Goal: Task Accomplishment & Management: Use online tool/utility

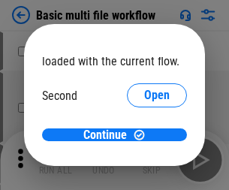
click at [144, 135] on span "Open" at bounding box center [157, 141] width 26 height 12
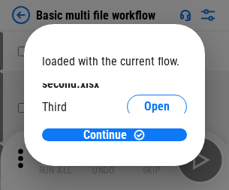
scroll to position [43, 0]
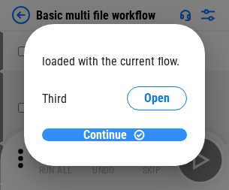
click at [109, 135] on span "Continue" at bounding box center [105, 135] width 44 height 12
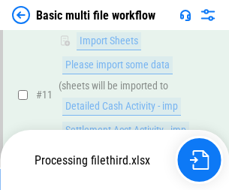
scroll to position [628, 0]
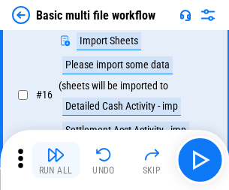
click at [56, 160] on img "button" at bounding box center [56, 155] width 18 height 18
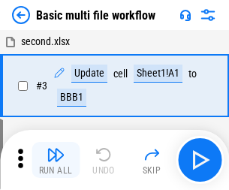
click at [56, 160] on img "button" at bounding box center [56, 155] width 18 height 18
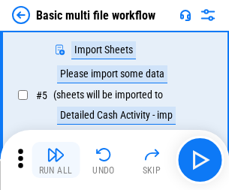
click at [56, 160] on img "button" at bounding box center [56, 155] width 18 height 18
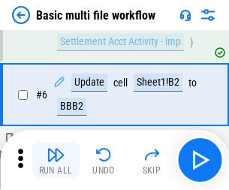
click at [56, 160] on img "button" at bounding box center [56, 155] width 18 height 18
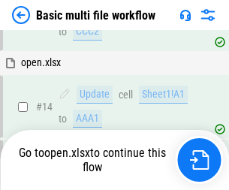
scroll to position [893, 0]
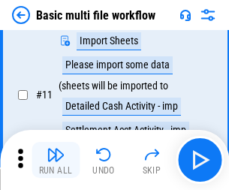
click at [56, 160] on img "button" at bounding box center [56, 155] width 18 height 18
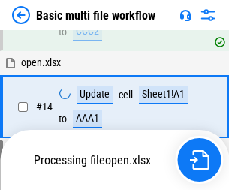
scroll to position [999, 0]
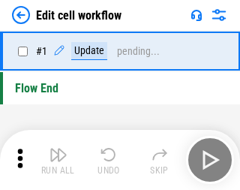
click at [56, 160] on img "button" at bounding box center [59, 155] width 18 height 18
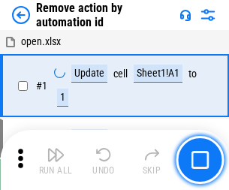
scroll to position [56, 0]
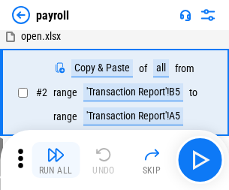
click at [56, 160] on img "button" at bounding box center [56, 155] width 18 height 18
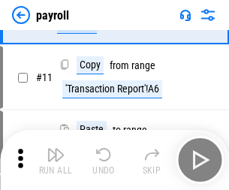
scroll to position [109, 0]
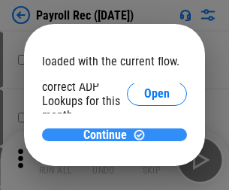
click at [109, 134] on span "Continue" at bounding box center [105, 135] width 44 height 12
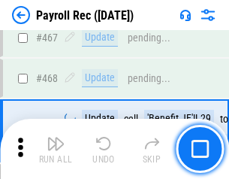
scroll to position [8002, 0]
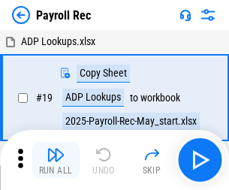
click at [56, 160] on img "button" at bounding box center [56, 155] width 18 height 18
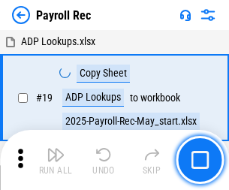
scroll to position [92, 0]
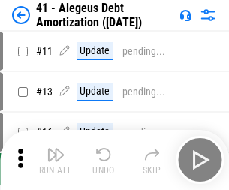
click at [56, 160] on img "button" at bounding box center [56, 155] width 18 height 18
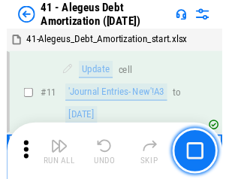
scroll to position [185, 0]
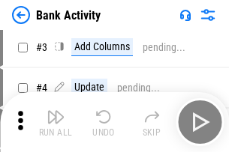
click at [56, 122] on img "button" at bounding box center [56, 117] width 18 height 18
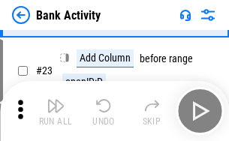
scroll to position [402, 0]
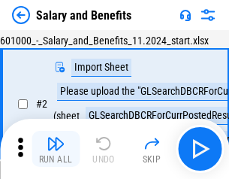
click at [56, 149] on img "button" at bounding box center [56, 143] width 18 height 18
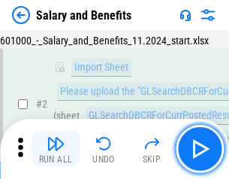
scroll to position [109, 0]
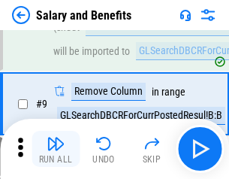
click at [56, 149] on img "button" at bounding box center [56, 143] width 18 height 18
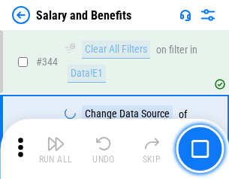
scroll to position [7030, 0]
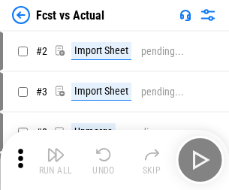
click at [56, 149] on img "button" at bounding box center [56, 155] width 18 height 18
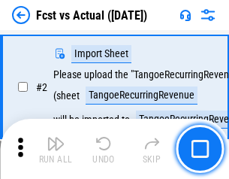
scroll to position [140, 0]
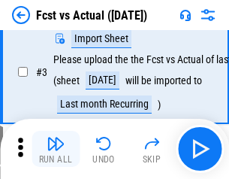
click at [56, 149] on img "button" at bounding box center [56, 143] width 18 height 18
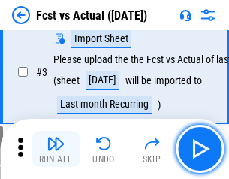
scroll to position [225, 0]
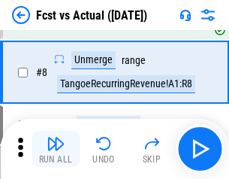
click at [56, 149] on img "button" at bounding box center [56, 143] width 18 height 18
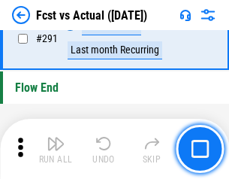
scroll to position [7106, 0]
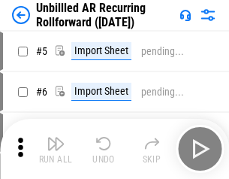
click at [56, 149] on img "button" at bounding box center [56, 143] width 18 height 18
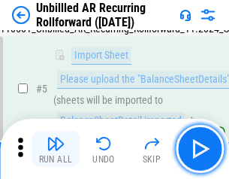
scroll to position [141, 0]
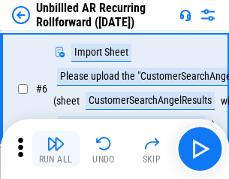
click at [56, 149] on img "button" at bounding box center [56, 143] width 18 height 18
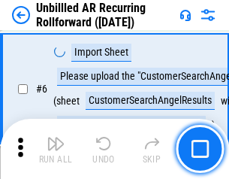
scroll to position [242, 0]
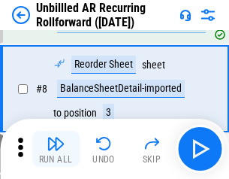
click at [56, 149] on img "button" at bounding box center [56, 143] width 18 height 18
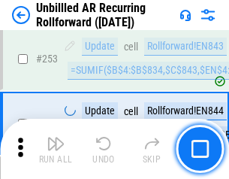
scroll to position [5100, 0]
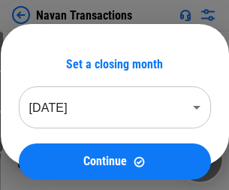
click at [56, 149] on img "button" at bounding box center [56, 155] width 18 height 18
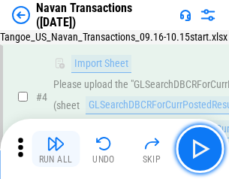
scroll to position [129, 0]
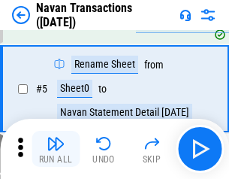
click at [56, 149] on img "button" at bounding box center [56, 143] width 18 height 18
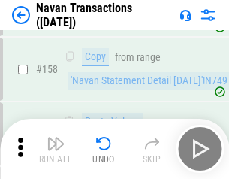
scroll to position [4868, 0]
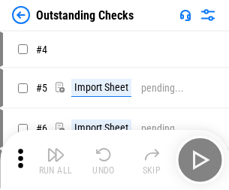
click at [56, 149] on img "button" at bounding box center [56, 155] width 18 height 18
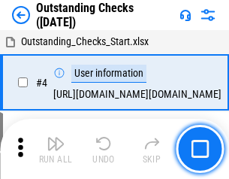
scroll to position [157, 0]
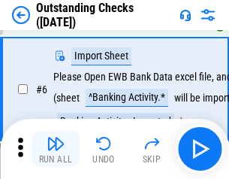
click at [56, 149] on img "button" at bounding box center [56, 143] width 18 height 18
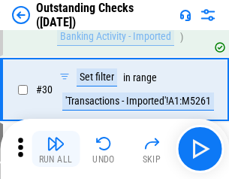
click at [56, 149] on img "button" at bounding box center [56, 143] width 18 height 18
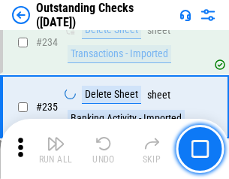
scroll to position [4559, 0]
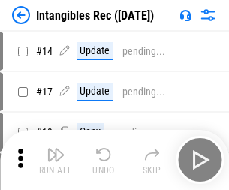
click at [56, 160] on img "button" at bounding box center [56, 155] width 18 height 18
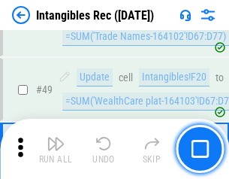
scroll to position [585, 0]
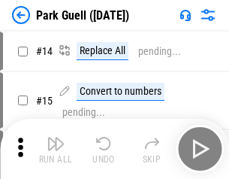
click at [56, 149] on img "button" at bounding box center [56, 143] width 18 height 18
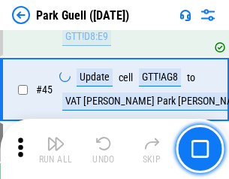
scroll to position [1878, 0]
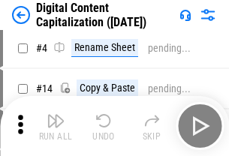
click at [56, 126] on img "button" at bounding box center [56, 121] width 18 height 18
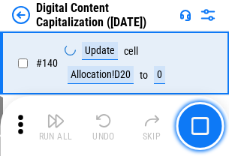
scroll to position [1592, 0]
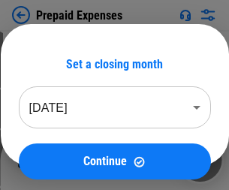
click at [56, 149] on img "button" at bounding box center [56, 155] width 18 height 18
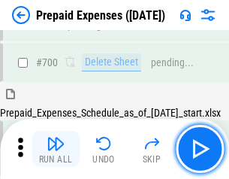
scroll to position [4128, 0]
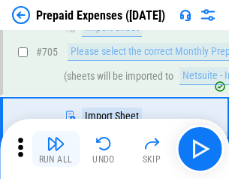
click at [56, 149] on img "button" at bounding box center [56, 143] width 18 height 18
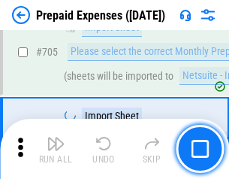
scroll to position [4205, 0]
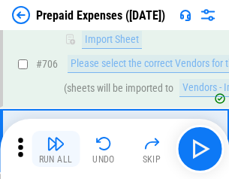
click at [56, 149] on img "button" at bounding box center [56, 143] width 18 height 18
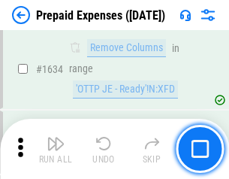
scroll to position [14619, 0]
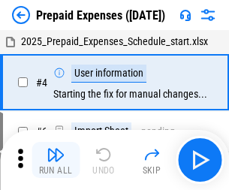
click at [56, 160] on img "button" at bounding box center [56, 155] width 18 height 18
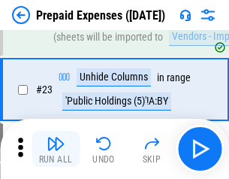
click at [56, 149] on img "button" at bounding box center [56, 143] width 18 height 18
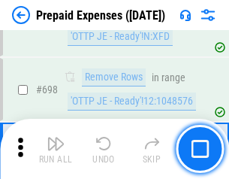
scroll to position [5228, 0]
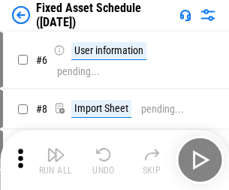
click at [56, 160] on img "button" at bounding box center [56, 155] width 18 height 18
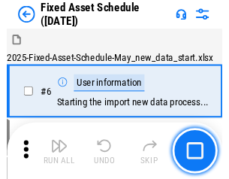
scroll to position [158, 0]
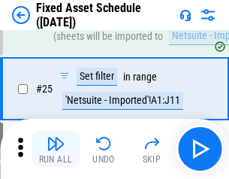
click at [56, 149] on img "button" at bounding box center [56, 143] width 18 height 18
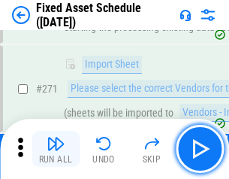
scroll to position [4862, 0]
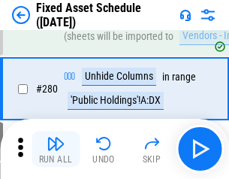
click at [56, 149] on img "button" at bounding box center [56, 143] width 18 height 18
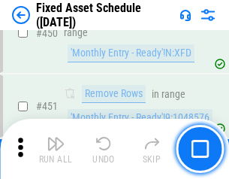
scroll to position [6712, 0]
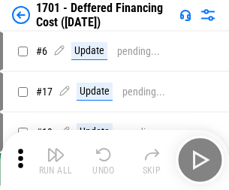
click at [56, 160] on img "button" at bounding box center [56, 155] width 18 height 18
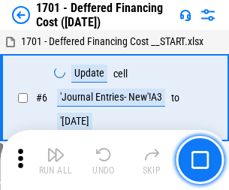
scroll to position [180, 0]
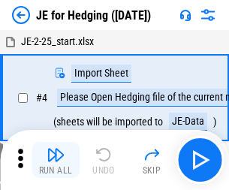
click at [56, 149] on img "button" at bounding box center [56, 155] width 18 height 18
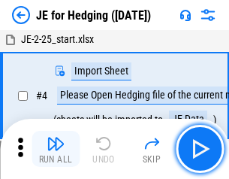
scroll to position [85, 0]
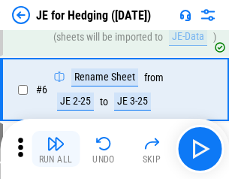
click at [56, 149] on img "button" at bounding box center [56, 143] width 18 height 18
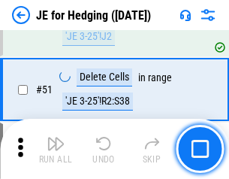
scroll to position [972, 0]
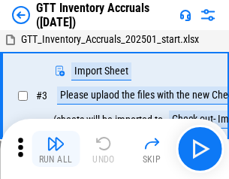
click at [56, 149] on img "button" at bounding box center [56, 143] width 18 height 18
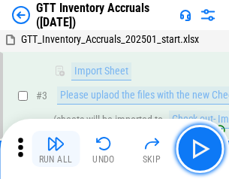
scroll to position [97, 0]
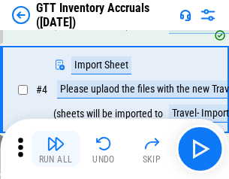
click at [56, 149] on img "button" at bounding box center [56, 143] width 18 height 18
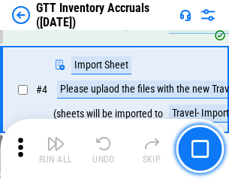
scroll to position [173, 0]
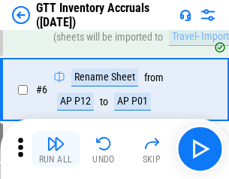
click at [56, 149] on img "button" at bounding box center [56, 143] width 18 height 18
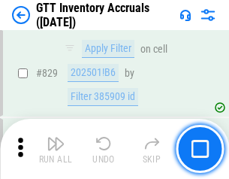
scroll to position [11397, 0]
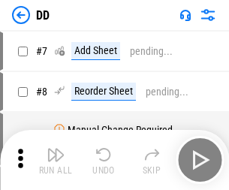
click at [56, 160] on img "button" at bounding box center [56, 155] width 18 height 18
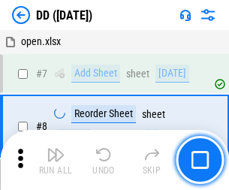
scroll to position [145, 0]
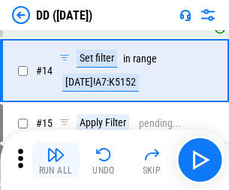
click at [56, 160] on img "button" at bounding box center [56, 155] width 18 height 18
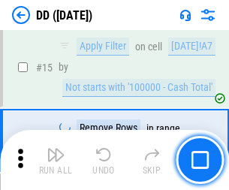
scroll to position [386, 0]
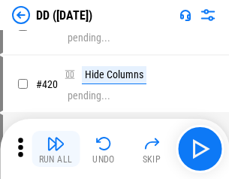
click at [56, 149] on img "button" at bounding box center [56, 143] width 18 height 18
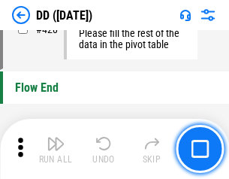
scroll to position [7186, 0]
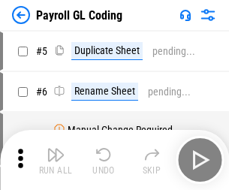
click at [56, 160] on img "button" at bounding box center [56, 155] width 18 height 18
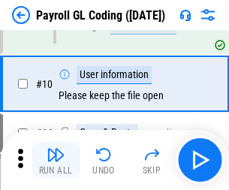
click at [56, 160] on img "button" at bounding box center [56, 155] width 18 height 18
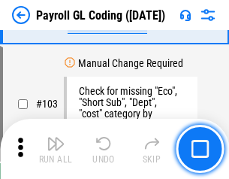
scroll to position [3523, 0]
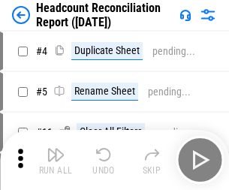
click at [56, 160] on img "button" at bounding box center [56, 155] width 18 height 18
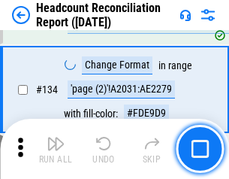
scroll to position [1805, 0]
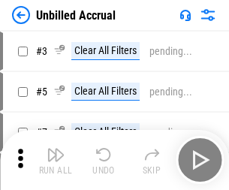
click at [56, 160] on img "button" at bounding box center [56, 155] width 18 height 18
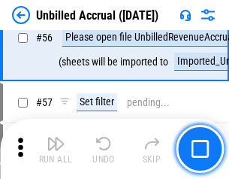
scroll to position [1644, 0]
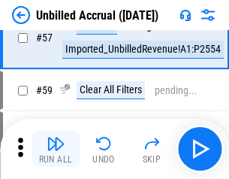
click at [56, 149] on img "button" at bounding box center [56, 143] width 18 height 18
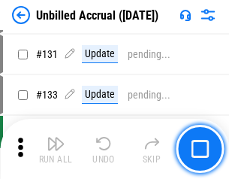
scroll to position [4472, 0]
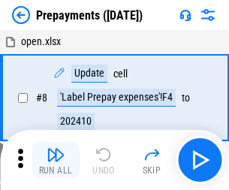
click at [56, 160] on img "button" at bounding box center [56, 155] width 18 height 18
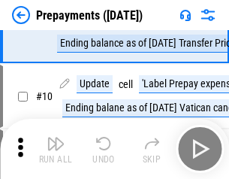
scroll to position [94, 0]
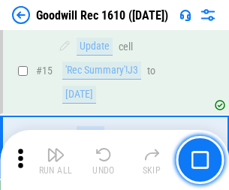
scroll to position [257, 0]
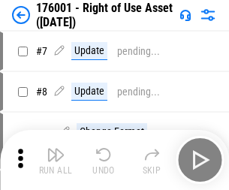
click at [56, 160] on img "button" at bounding box center [56, 155] width 18 height 18
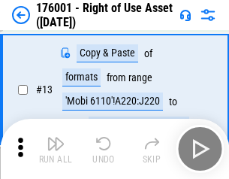
scroll to position [97, 0]
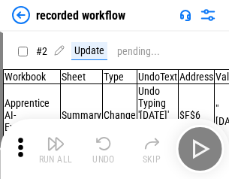
click at [56, 149] on img "button" at bounding box center [56, 143] width 18 height 18
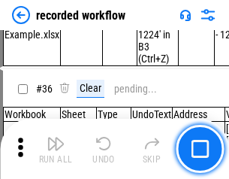
scroll to position [4693, 0]
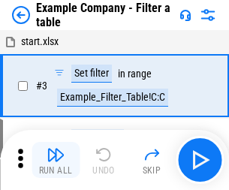
click at [56, 160] on img "button" at bounding box center [56, 155] width 18 height 18
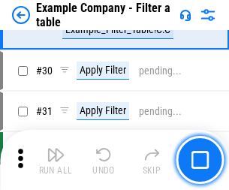
scroll to position [1374, 0]
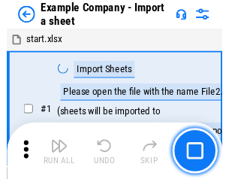
scroll to position [126, 0]
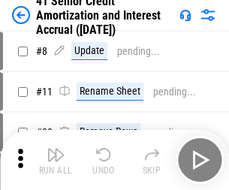
click at [56, 149] on img "button" at bounding box center [56, 155] width 18 height 18
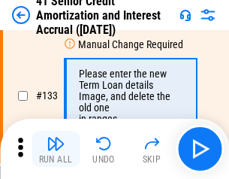
click at [56, 149] on img "button" at bounding box center [56, 143] width 18 height 18
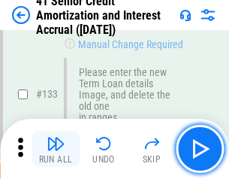
scroll to position [1569, 0]
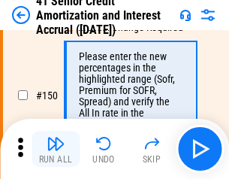
click at [56, 149] on img "button" at bounding box center [56, 143] width 18 height 18
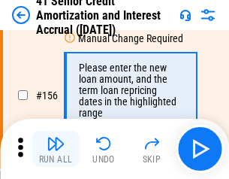
click at [56, 149] on img "button" at bounding box center [56, 143] width 18 height 18
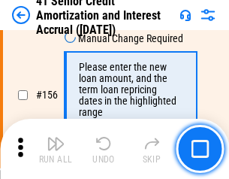
scroll to position [1830, 0]
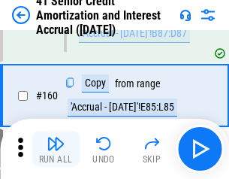
click at [56, 149] on img "button" at bounding box center [56, 143] width 18 height 18
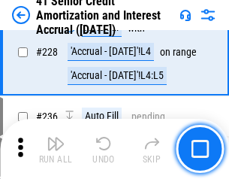
scroll to position [3363, 0]
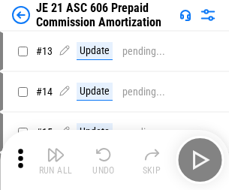
click at [56, 149] on img "button" at bounding box center [56, 155] width 18 height 18
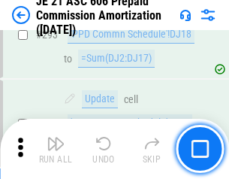
scroll to position [2763, 0]
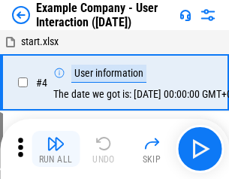
click at [56, 149] on img "button" at bounding box center [56, 143] width 18 height 18
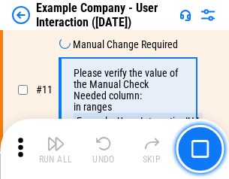
scroll to position [325, 0]
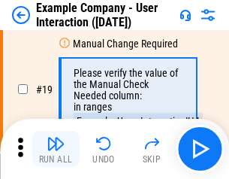
click at [56, 149] on img "button" at bounding box center [56, 143] width 18 height 18
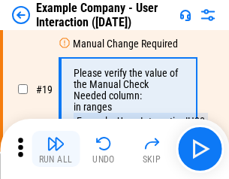
click at [56, 149] on img "button" at bounding box center [56, 143] width 18 height 18
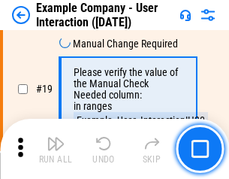
scroll to position [414, 0]
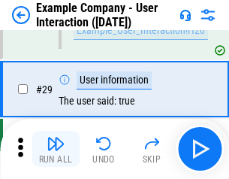
click at [56, 149] on img "button" at bounding box center [56, 143] width 18 height 18
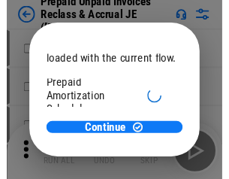
scroll to position [89, 0]
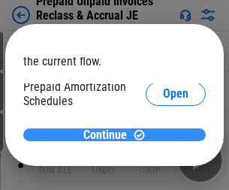
click at [109, 134] on span "Continue" at bounding box center [105, 135] width 44 height 12
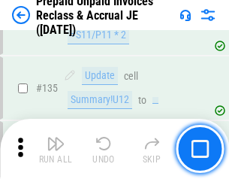
scroll to position [1946, 0]
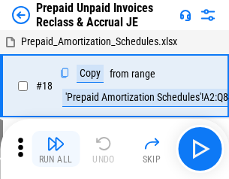
click at [56, 149] on img "button" at bounding box center [56, 143] width 18 height 18
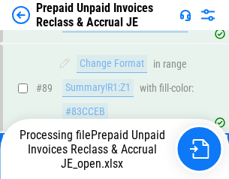
scroll to position [1008, 0]
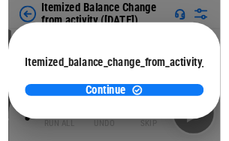
scroll to position [110, 0]
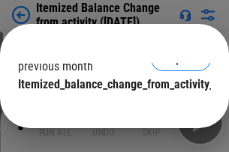
click at [109, 109] on span "Continue" at bounding box center [105, 115] width 44 height 12
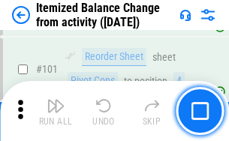
scroll to position [2511, 0]
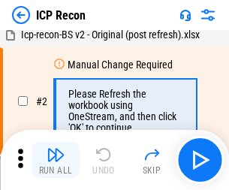
click at [56, 160] on img "button" at bounding box center [56, 155] width 18 height 18
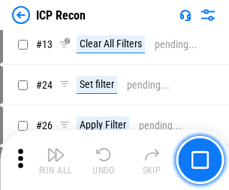
click at [56, 160] on img "button" at bounding box center [56, 155] width 18 height 18
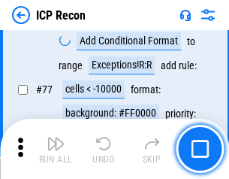
scroll to position [1349, 0]
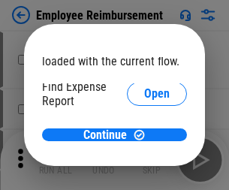
click at [144, 174] on span "Open" at bounding box center [157, 180] width 26 height 12
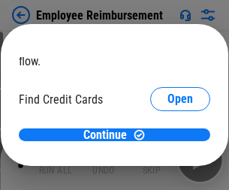
scroll to position [88, 0]
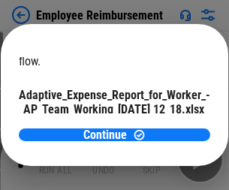
click at [167, 126] on span "Open" at bounding box center [180, 132] width 26 height 12
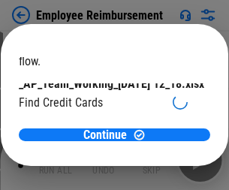
scroll to position [156, 0]
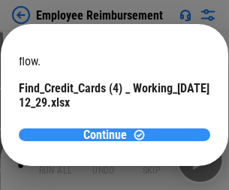
click at [109, 134] on span "Continue" at bounding box center [105, 135] width 44 height 12
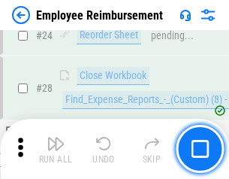
scroll to position [702, 0]
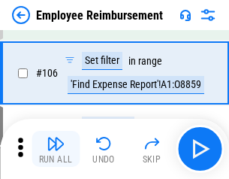
click at [56, 149] on img "button" at bounding box center [56, 143] width 18 height 18
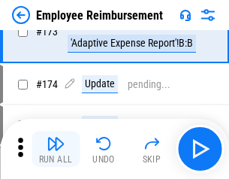
click at [56, 149] on img "button" at bounding box center [56, 143] width 18 height 18
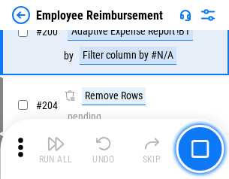
scroll to position [3799, 0]
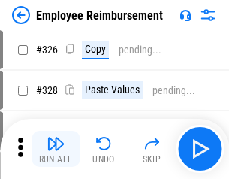
click at [56, 149] on img "button" at bounding box center [56, 143] width 18 height 18
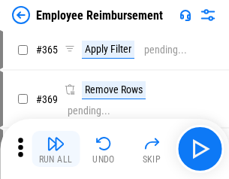
click at [56, 149] on img "button" at bounding box center [56, 143] width 18 height 18
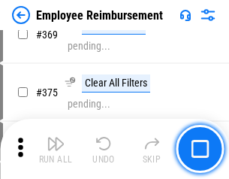
scroll to position [7740, 0]
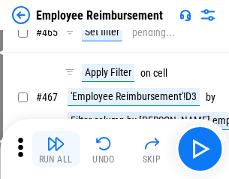
click at [56, 149] on img "button" at bounding box center [56, 143] width 18 height 18
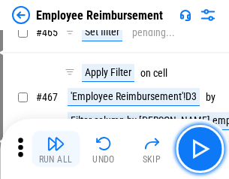
click at [56, 149] on img "button" at bounding box center [56, 143] width 18 height 18
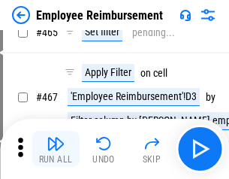
click at [56, 149] on img "button" at bounding box center [56, 143] width 18 height 18
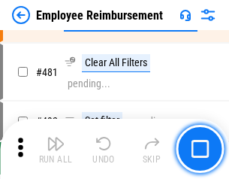
scroll to position [9273, 0]
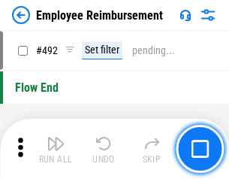
click at [56, 149] on img "button" at bounding box center [56, 143] width 18 height 18
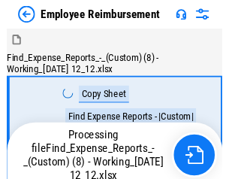
scroll to position [51, 0]
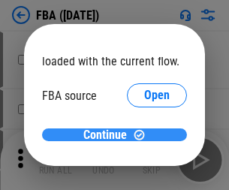
click at [109, 135] on span "Continue" at bounding box center [105, 135] width 44 height 12
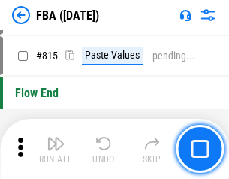
scroll to position [13118, 0]
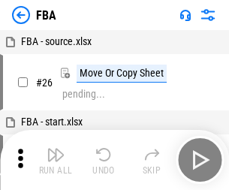
scroll to position [15, 0]
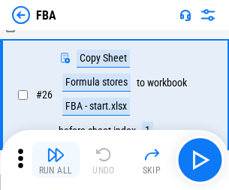
click at [56, 160] on img "button" at bounding box center [56, 155] width 18 height 18
